Goal: Information Seeking & Learning: Find specific fact

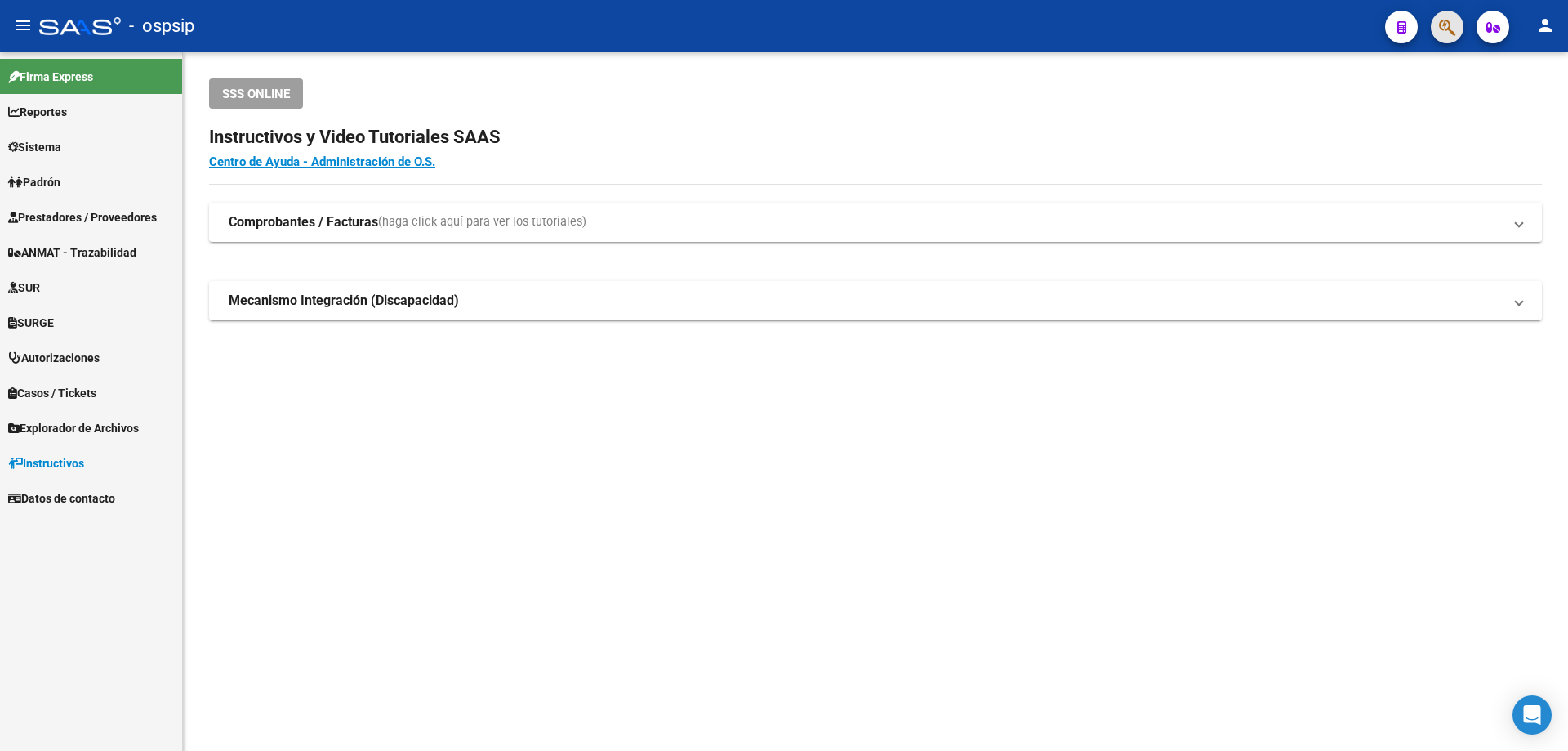
click at [1456, 26] on button "button" at bounding box center [1446, 27] width 32 height 32
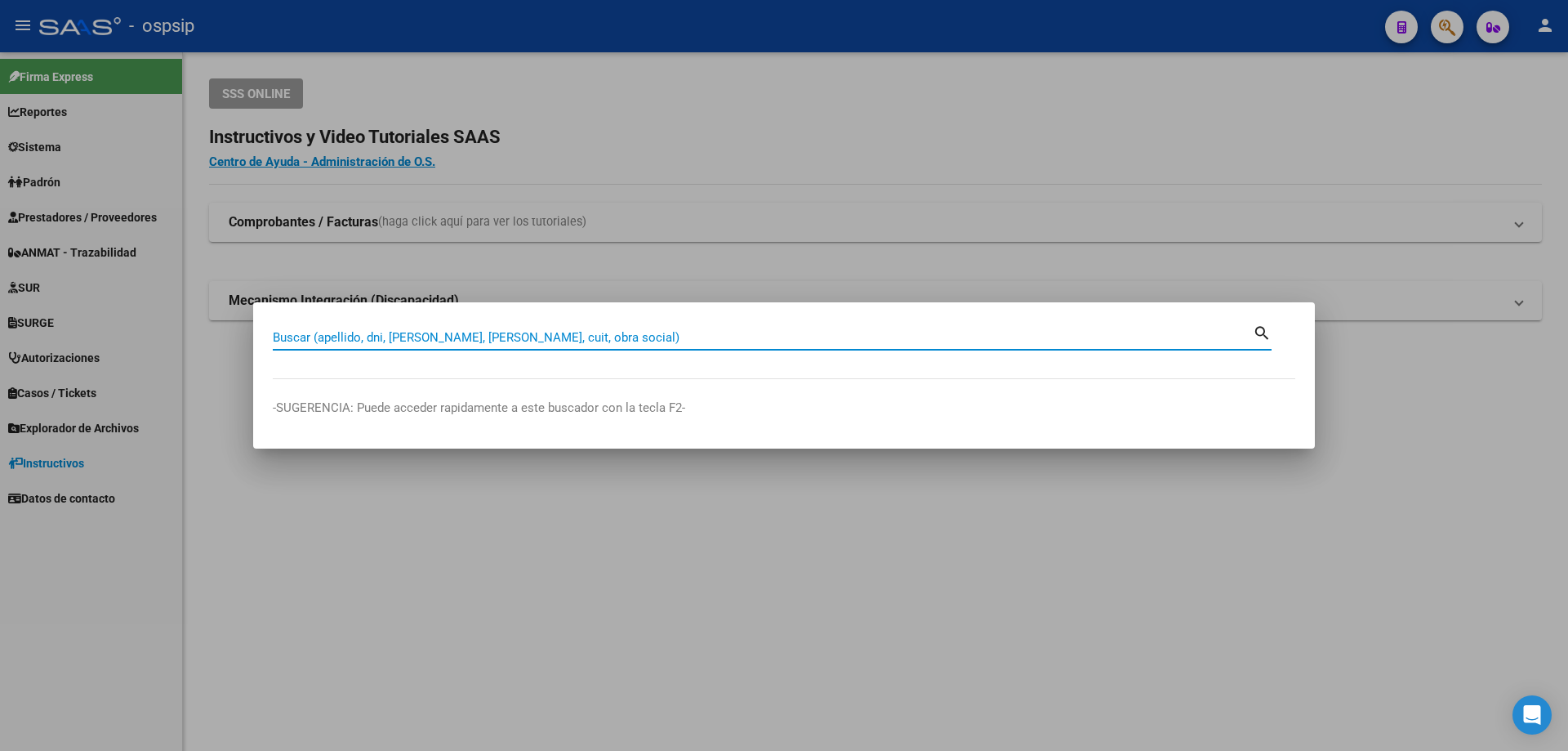
paste input "92174677"
type input "92174677"
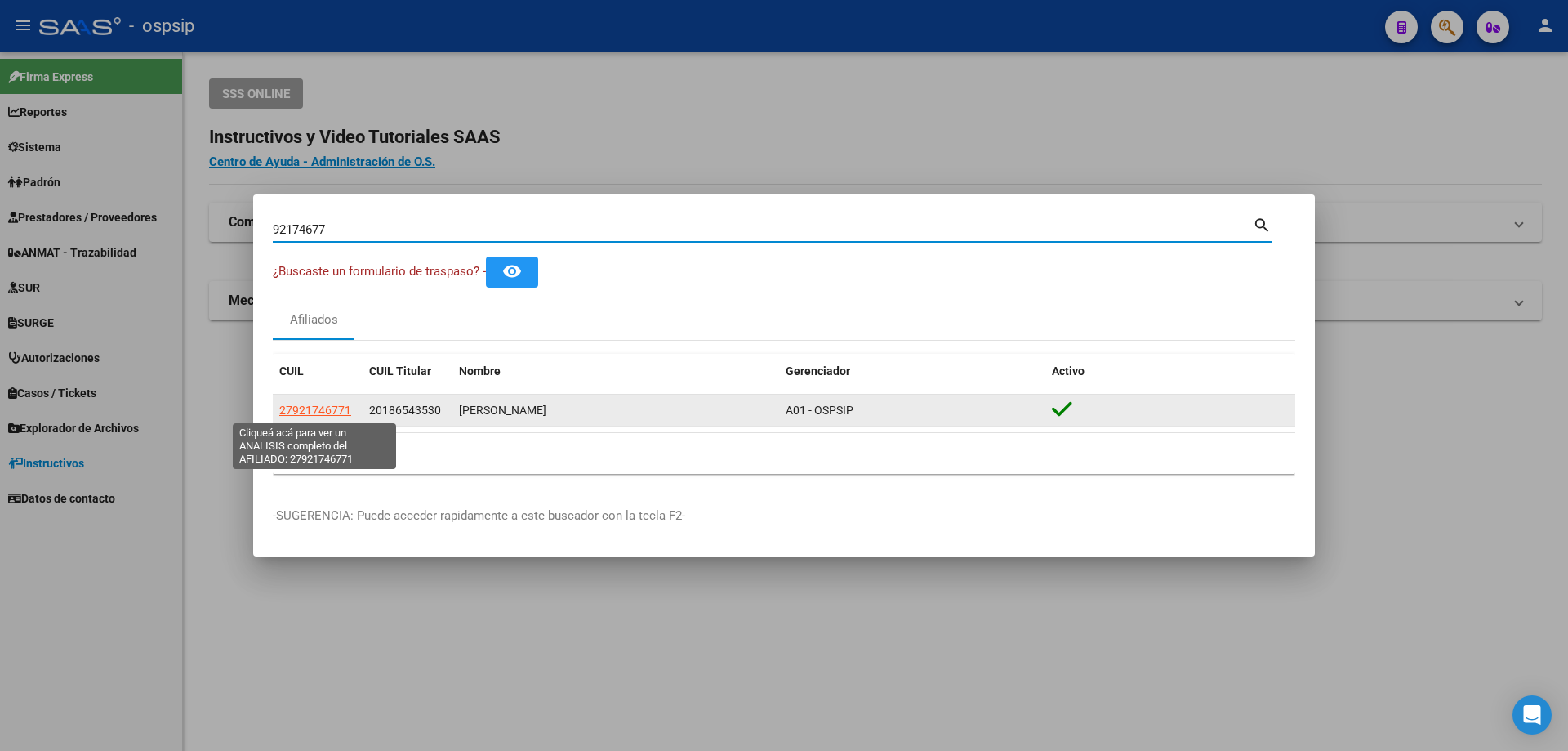
click at [327, 407] on span "27921746771" at bounding box center [315, 409] width 72 height 13
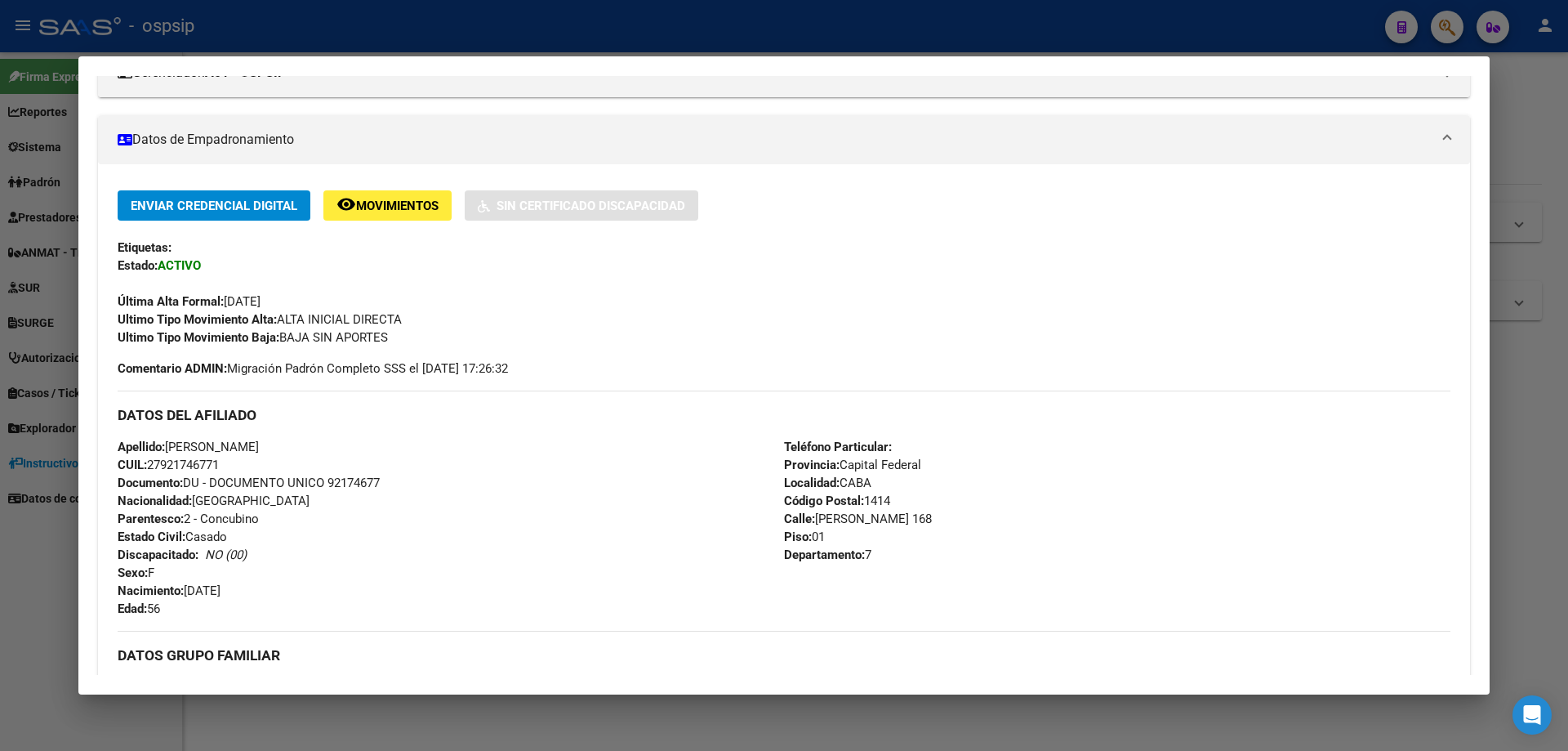
scroll to position [654, 0]
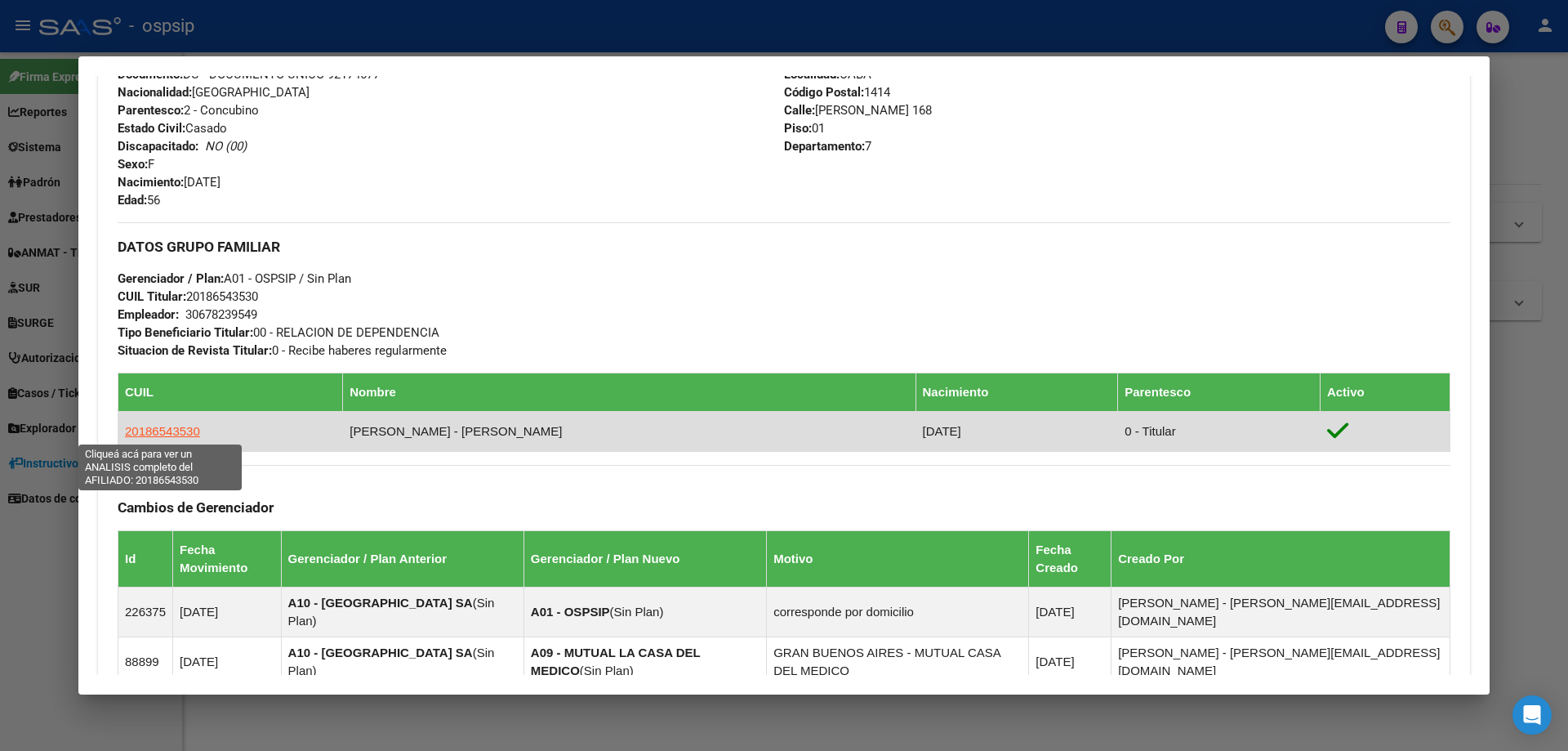
click at [153, 436] on span "20186543530" at bounding box center [162, 431] width 76 height 14
type textarea "20186543530"
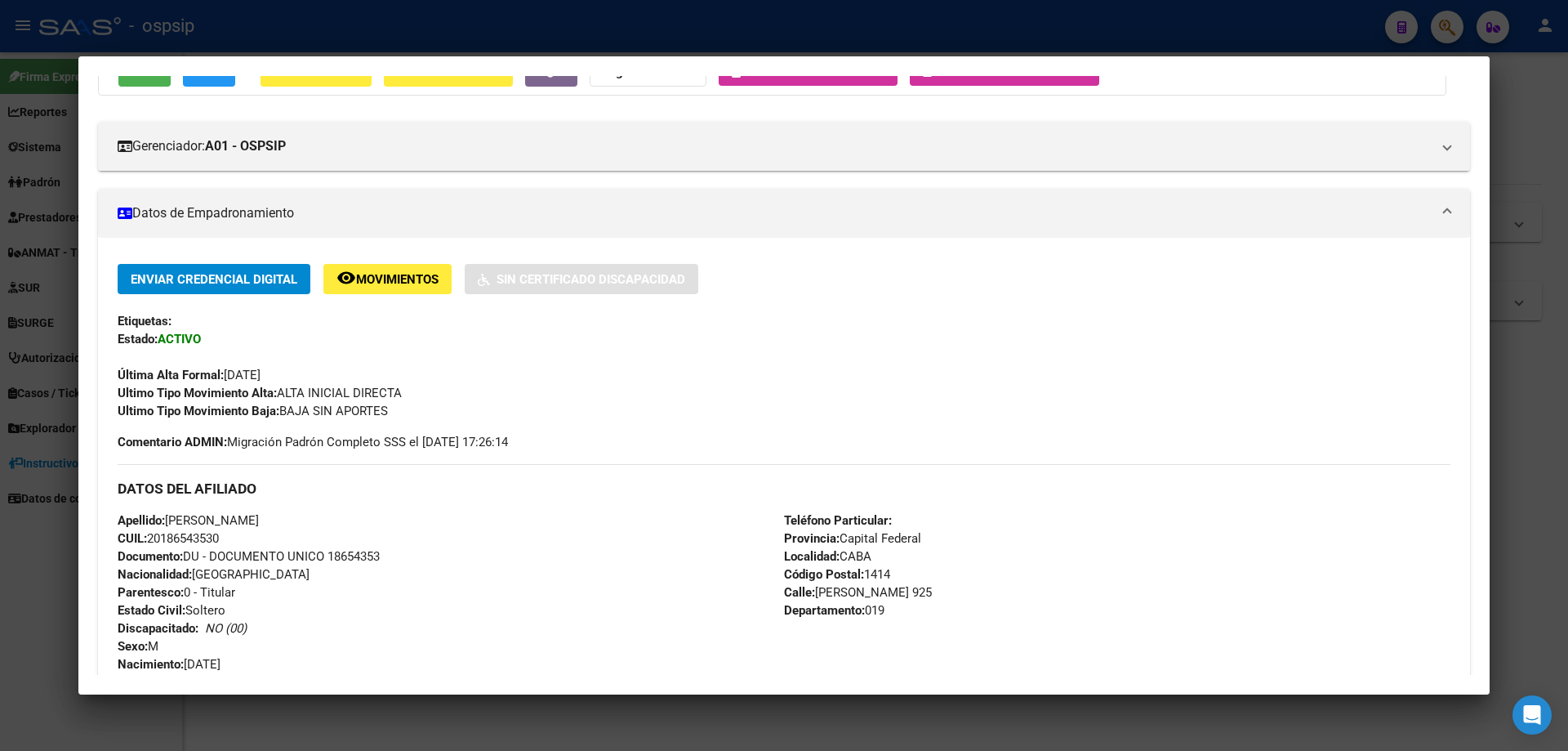
scroll to position [327, 0]
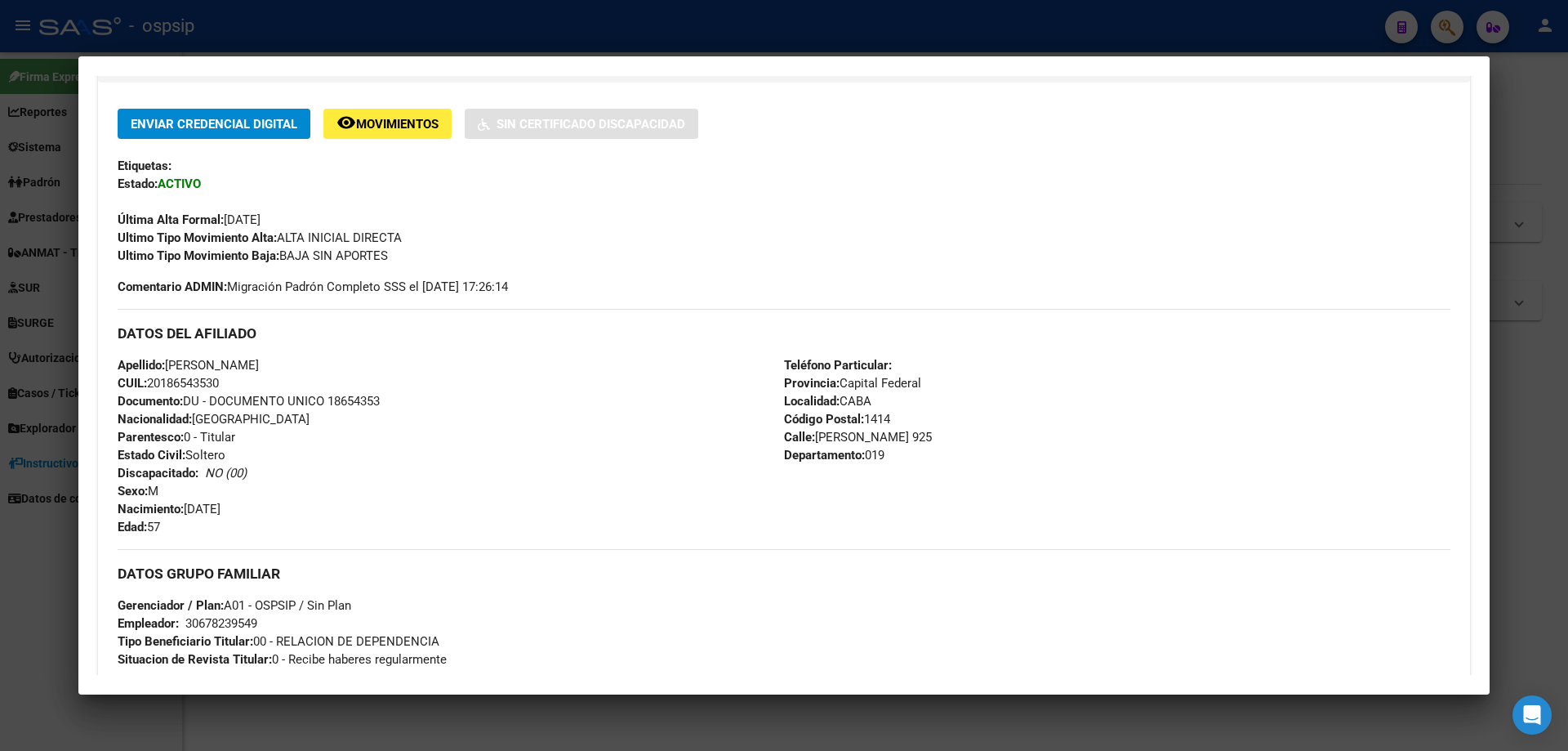
click at [361, 399] on span "Documento: DU - DOCUMENTO UNICO 18654353" at bounding box center [248, 401] width 262 height 15
click at [349, 402] on span "Documento: DU - DOCUMENTO UNICO 18654353" at bounding box center [248, 401] width 262 height 15
copy span "18654353"
click at [540, 14] on div at bounding box center [784, 375] width 1568 height 751
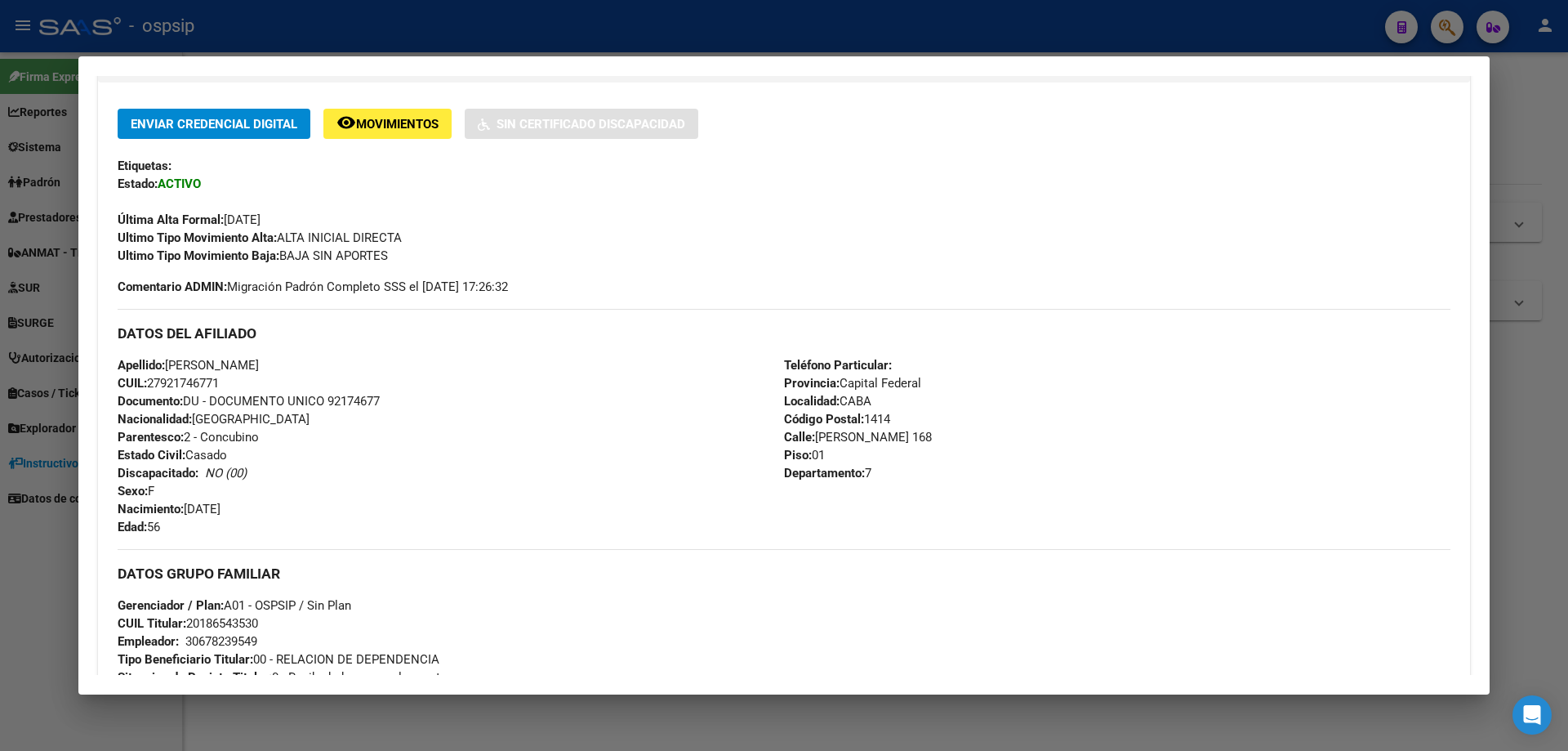
click at [352, 402] on span "Documento: DU - DOCUMENTO UNICO 92174677" at bounding box center [248, 401] width 262 height 15
copy span "92174677"
click at [326, 45] on div at bounding box center [784, 375] width 1568 height 751
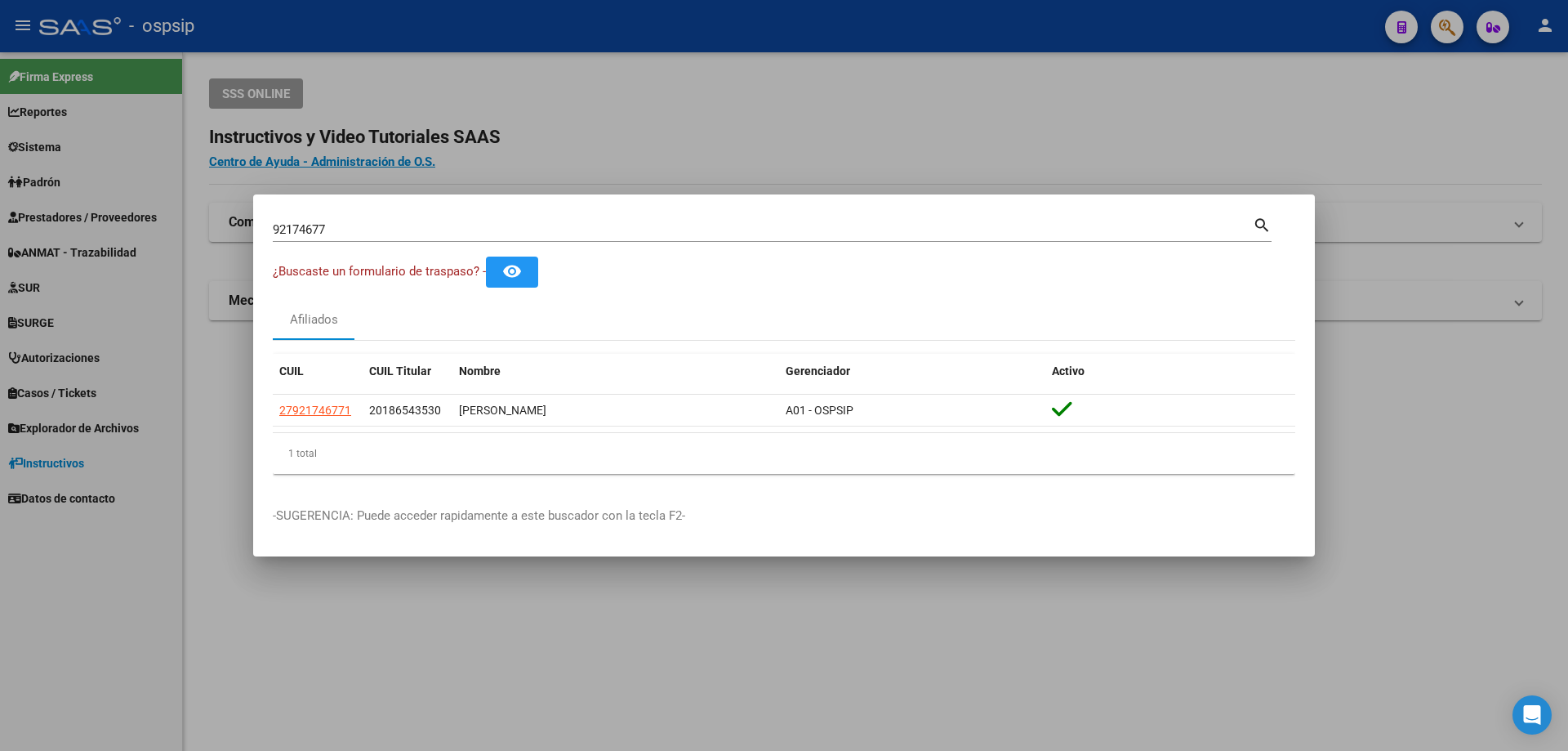
drag, startPoint x: 357, startPoint y: 220, endPoint x: 0, endPoint y: 143, distance: 365.2
click at [0, 143] on div "92174677 Buscar (apellido, dni, cuil, nro traspaso, cuit, obra social) search ¿…" at bounding box center [784, 375] width 1568 height 751
drag, startPoint x: 368, startPoint y: 230, endPoint x: 0, endPoint y: 150, distance: 376.6
click at [36, 182] on div "92174677 Buscar (apellido, dni, cuil, nro traspaso, cuit, obra social) search ¿…" at bounding box center [784, 375] width 1568 height 751
type input "24838414"
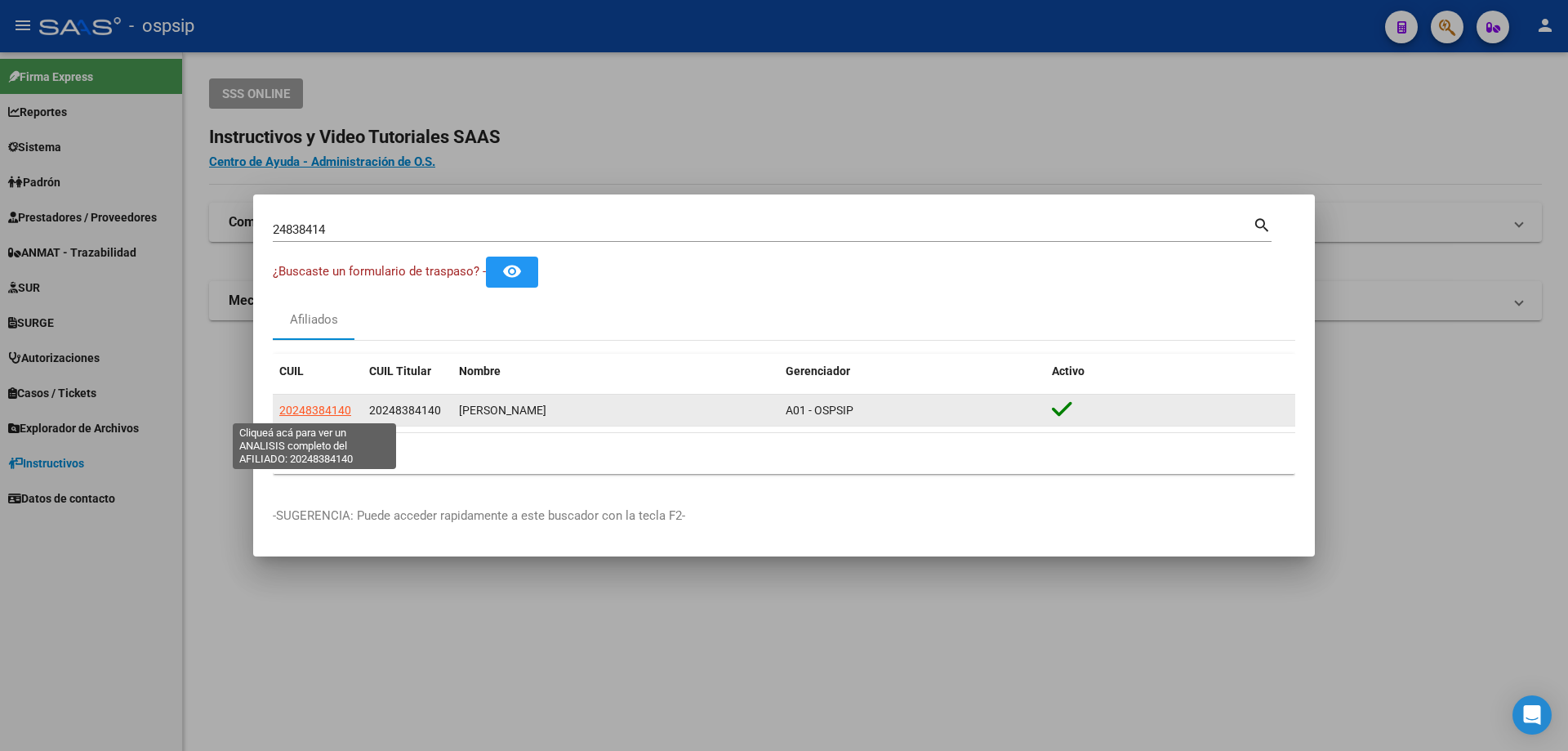
click at [306, 410] on span "20248384140" at bounding box center [315, 409] width 72 height 13
type textarea "20248384140"
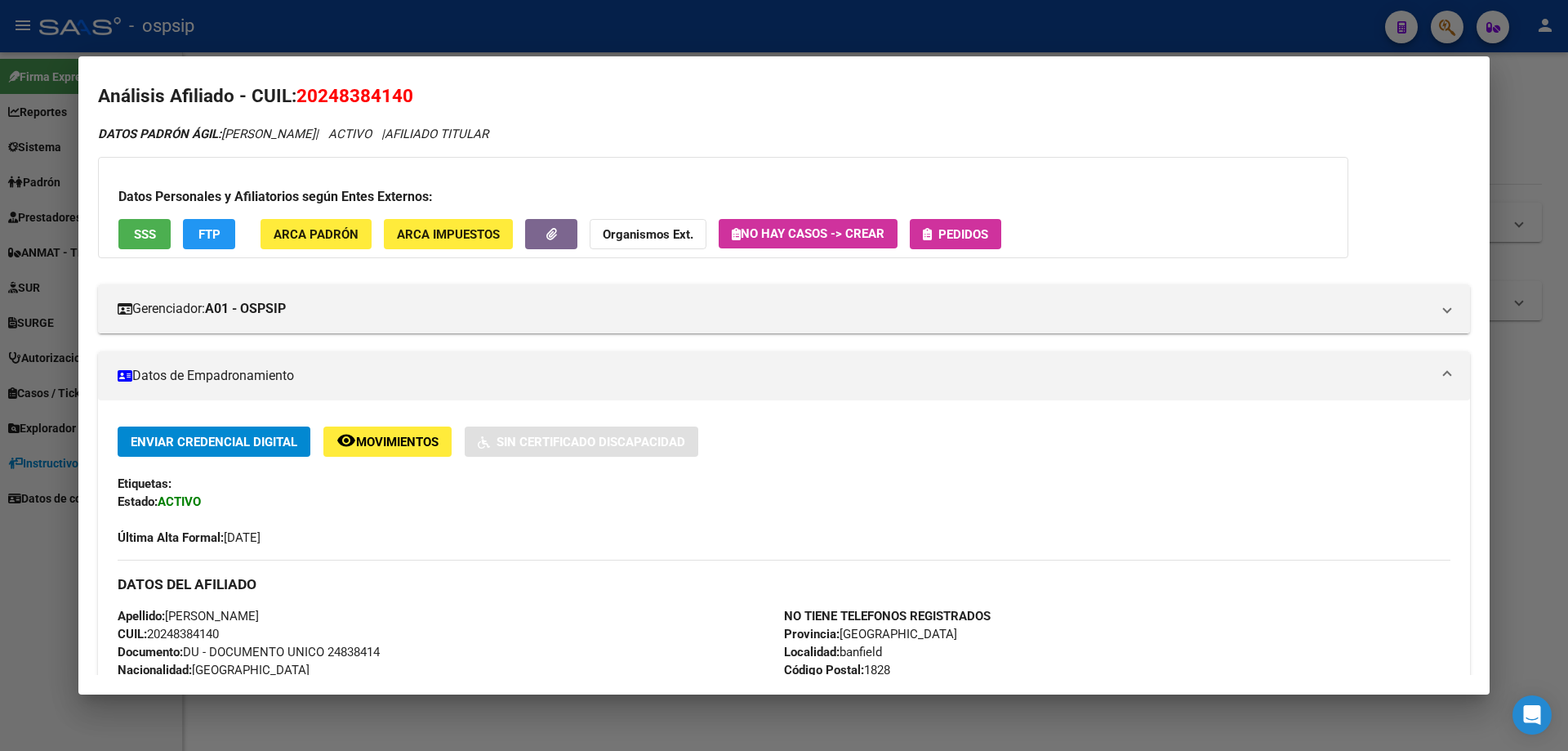
scroll to position [0, 0]
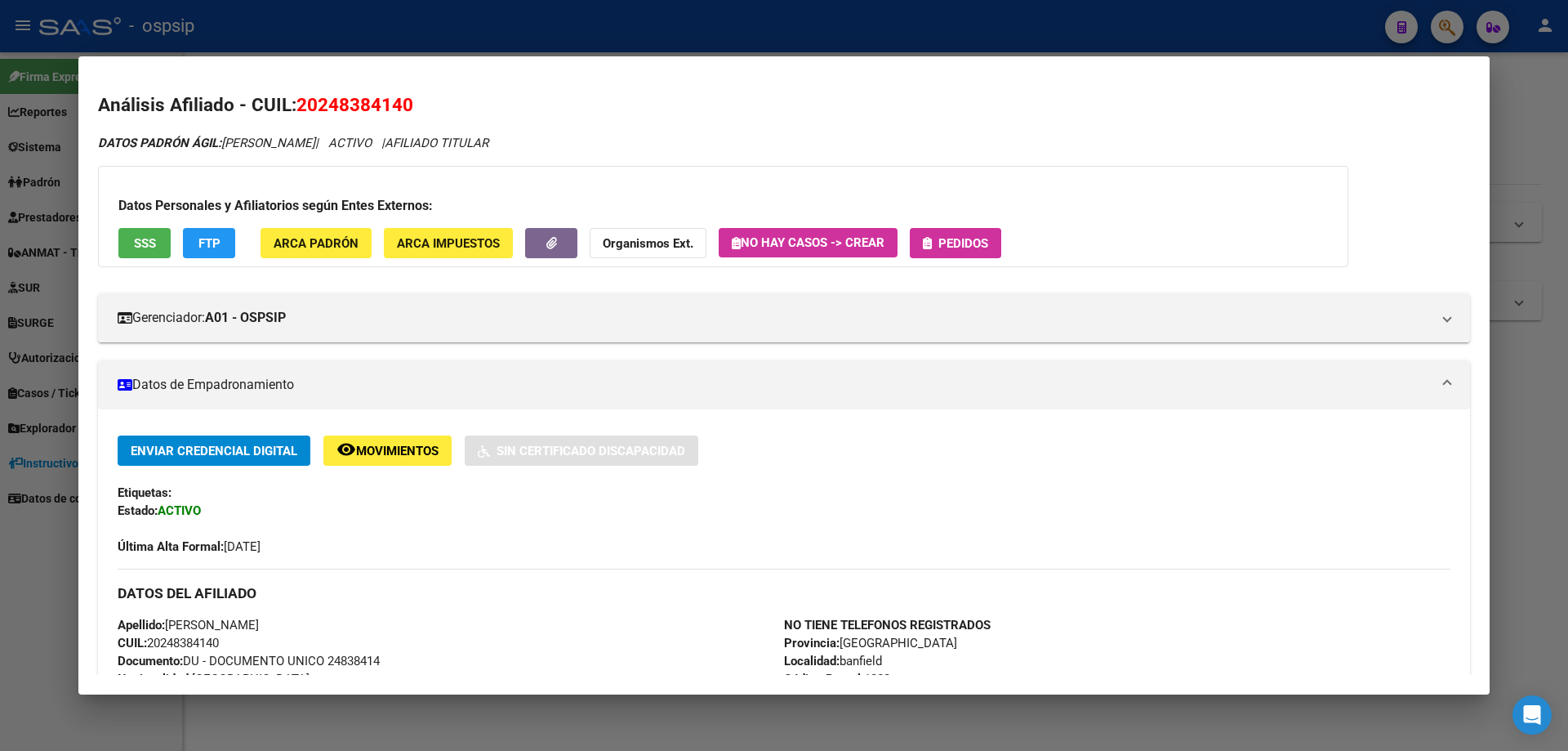
click at [474, 30] on div at bounding box center [784, 375] width 1568 height 751
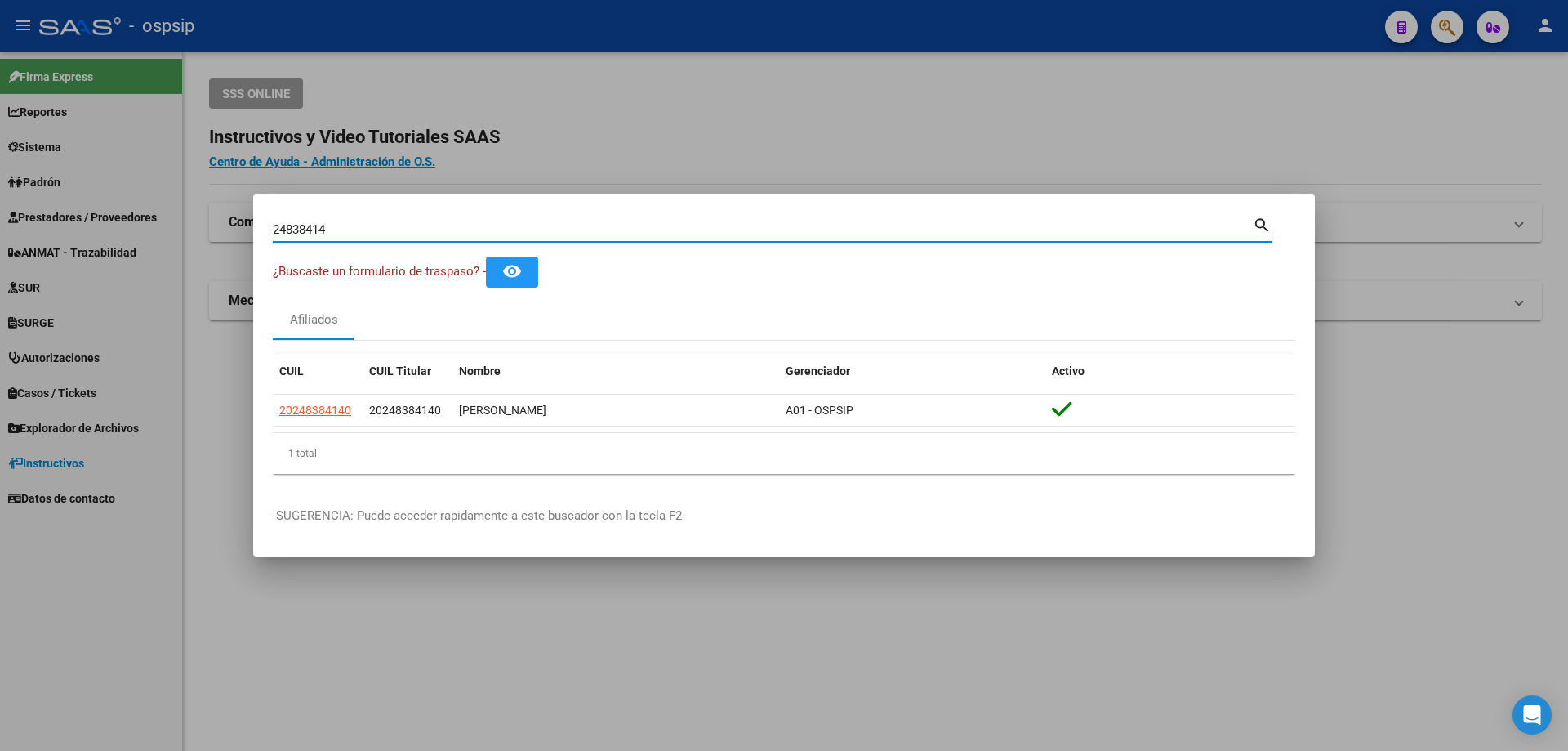
drag, startPoint x: 379, startPoint y: 231, endPoint x: 16, endPoint y: 122, distance: 379.0
click at [16, 122] on div "24838414 Buscar (apellido, dni, cuil, nro traspaso, cuit, obra social) search ¿…" at bounding box center [784, 375] width 1568 height 751
paste input "44128868"
type input "44128868"
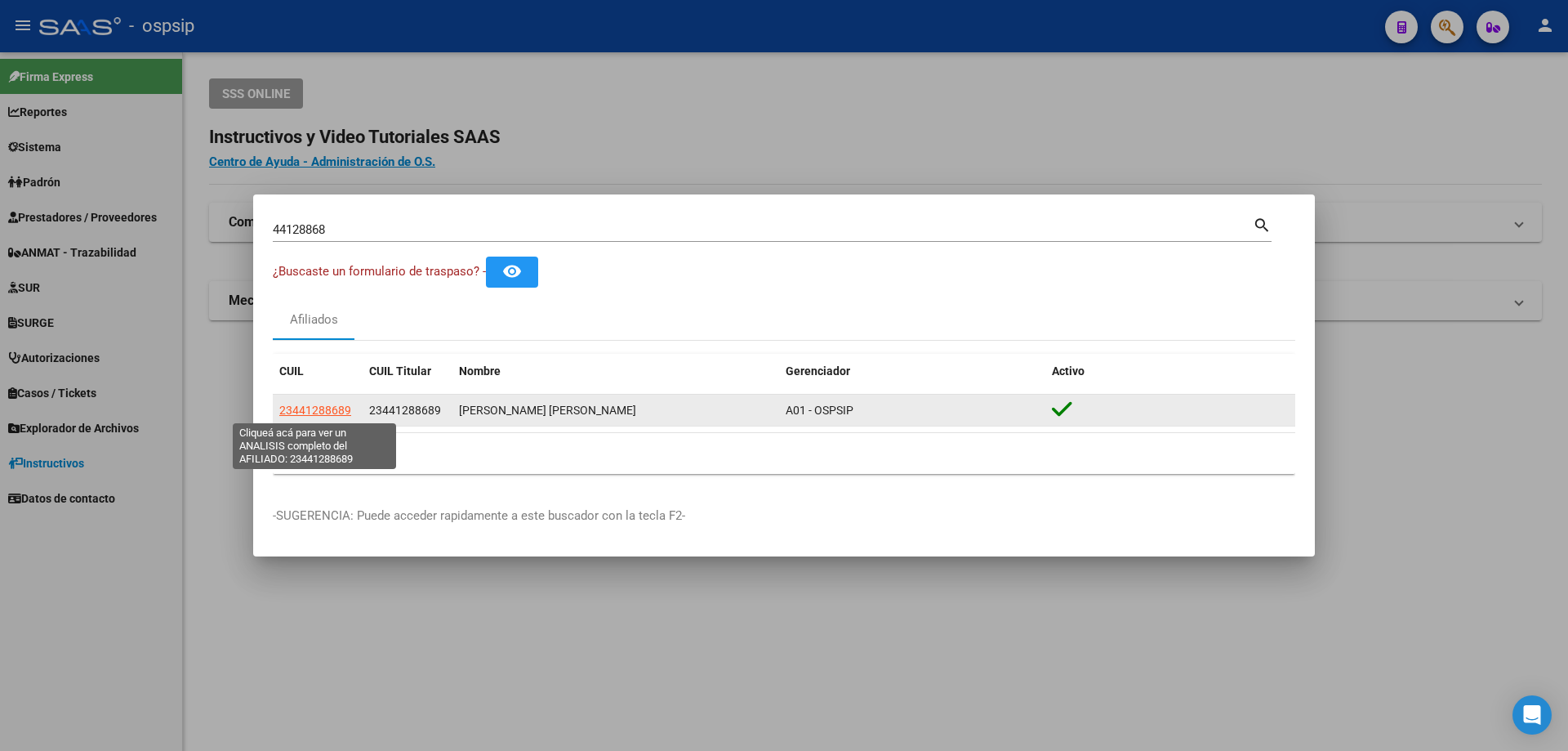
click at [334, 407] on span "23441288689" at bounding box center [315, 409] width 72 height 13
type textarea "23441288689"
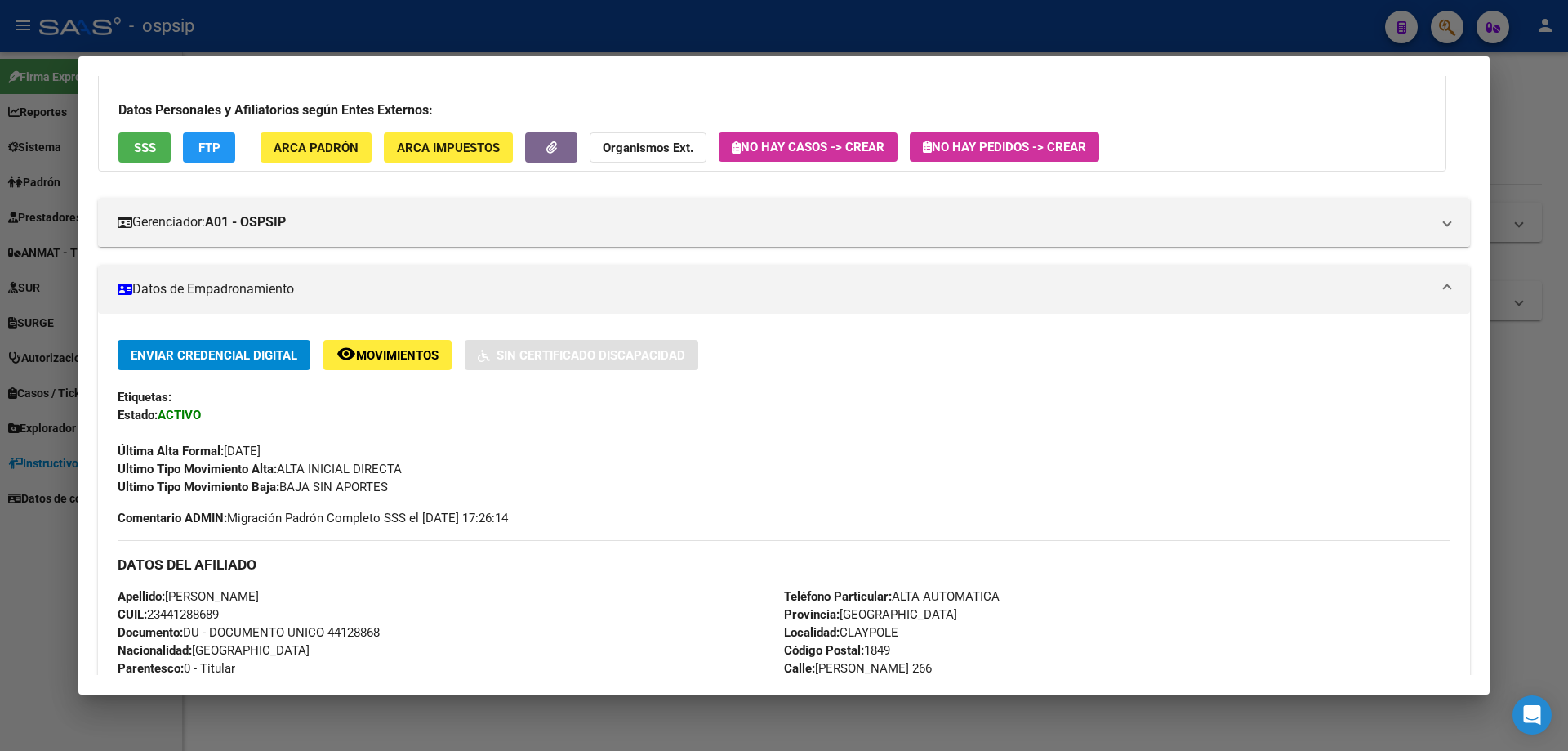
scroll to position [31, 0]
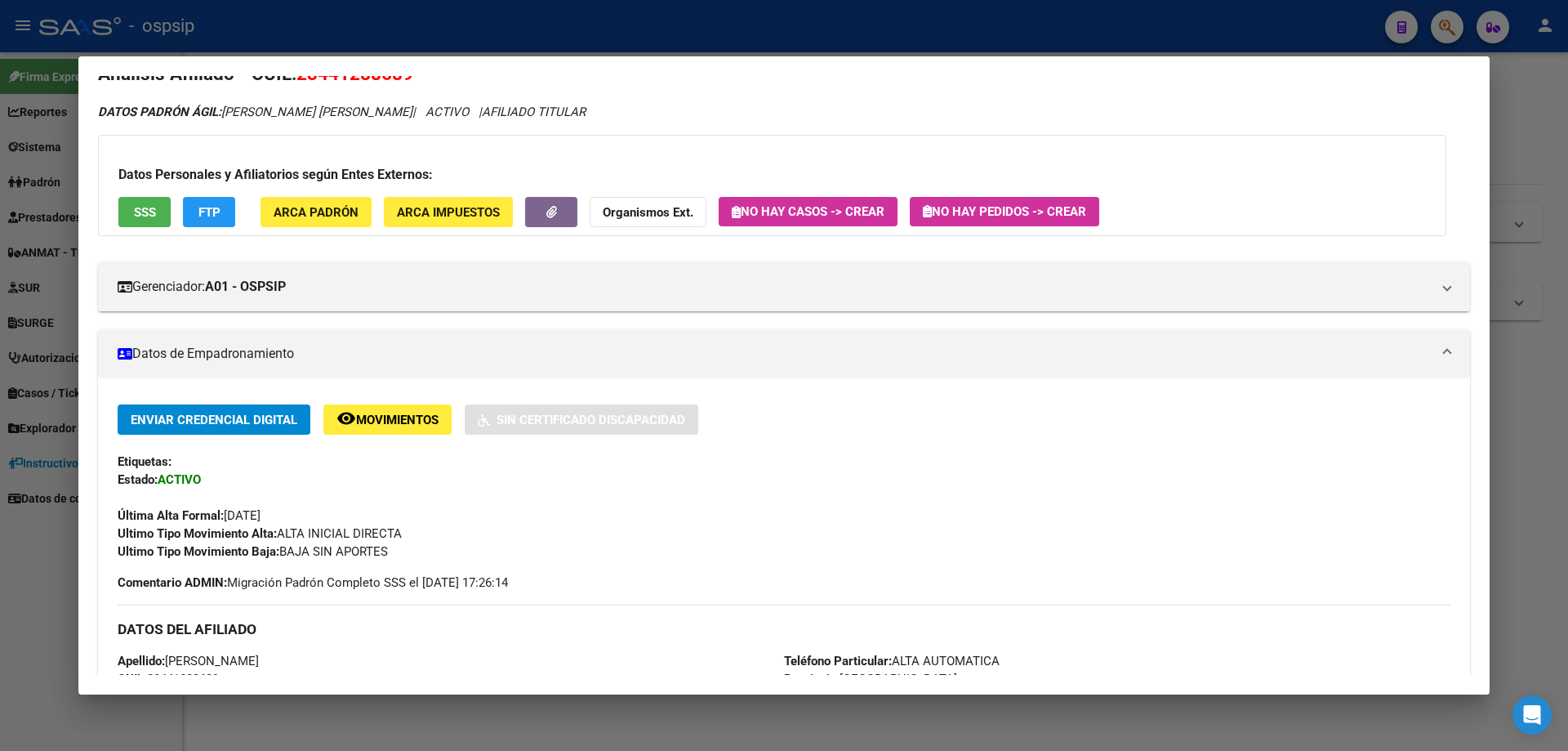
drag, startPoint x: 396, startPoint y: 20, endPoint x: 376, endPoint y: 5, distance: 25.0
click at [394, 20] on div at bounding box center [784, 375] width 1568 height 751
